Goal: Find specific page/section: Find specific page/section

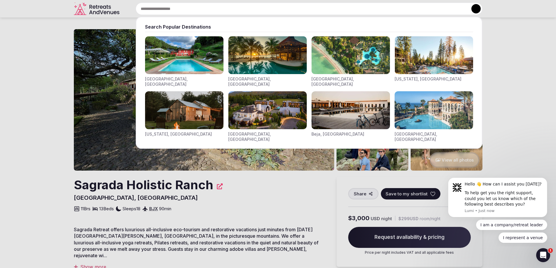
click at [227, 9] on input "text" at bounding box center [309, 9] width 347 height 12
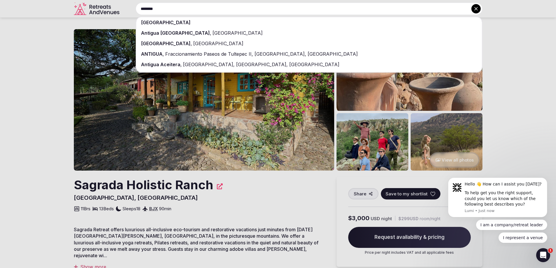
type input "*******"
click at [211, 31] on span "[GEOGRAPHIC_DATA]" at bounding box center [236, 33] width 51 height 6
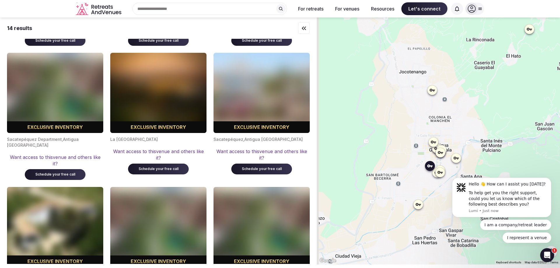
scroll to position [175, 0]
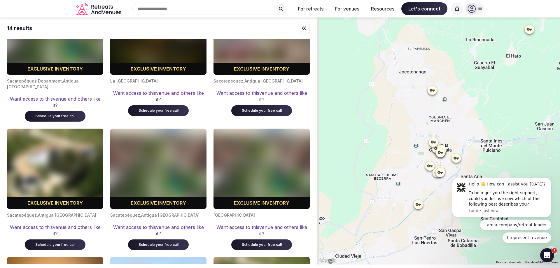
click at [434, 143] on icon at bounding box center [433, 141] width 5 height 3
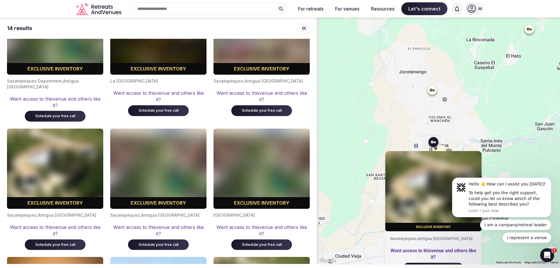
click at [348, 146] on div "Exclusive inventory Sacatepéquez , [GEOGRAPHIC_DATA] Want access to this venue …" at bounding box center [438, 141] width 243 height 247
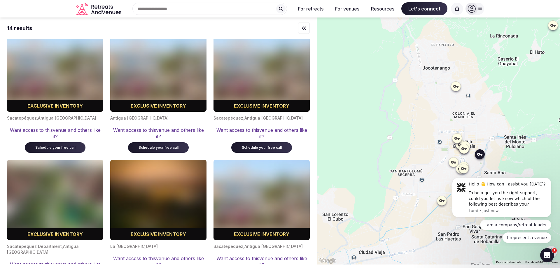
scroll to position [0, 0]
